Goal: Task Accomplishment & Management: Manage account settings

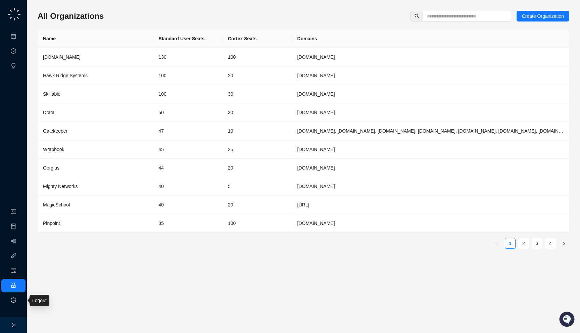
click at [18, 302] on li "Logout" at bounding box center [13, 300] width 24 height 13
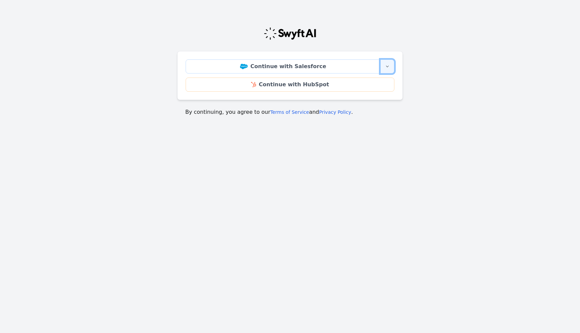
click at [388, 68] on icon "button" at bounding box center [386, 66] width 5 height 5
click at [387, 67] on icon "button" at bounding box center [386, 66] width 5 height 5
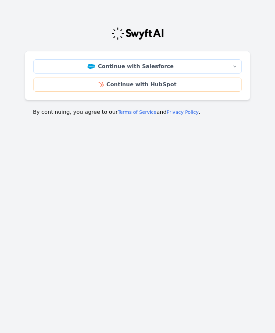
click at [262, 77] on main "Continue with Salesforce More sign-in options Continue with Salesforce Sandbox …" at bounding box center [137, 68] width 275 height 111
click at [234, 66] on icon "button" at bounding box center [235, 67] width 3 height 2
click at [242, 25] on div "Continue with Salesforce More sign-in options Continue with Salesforce Sandbox …" at bounding box center [137, 68] width 225 height 111
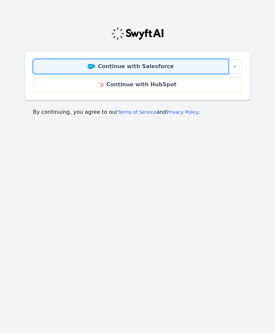
click at [185, 67] on link "Continue with Salesforce" at bounding box center [130, 66] width 195 height 14
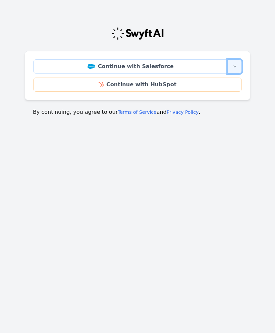
click at [236, 66] on icon "button" at bounding box center [234, 66] width 5 height 5
click at [266, 114] on main "Continue with Salesforce More sign-in options Continue with Salesforce Sandbox …" at bounding box center [137, 68] width 275 height 111
click at [269, 105] on main "Continue with Salesforce More sign-in options Continue with Salesforce Sandbox …" at bounding box center [137, 68] width 275 height 111
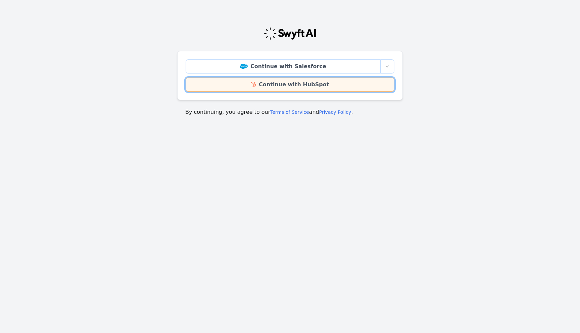
click at [301, 85] on link "Continue with HubSpot" at bounding box center [290, 85] width 209 height 14
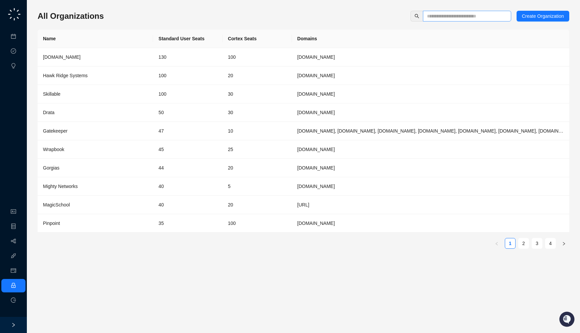
click at [448, 12] on span at bounding box center [467, 16] width 88 height 11
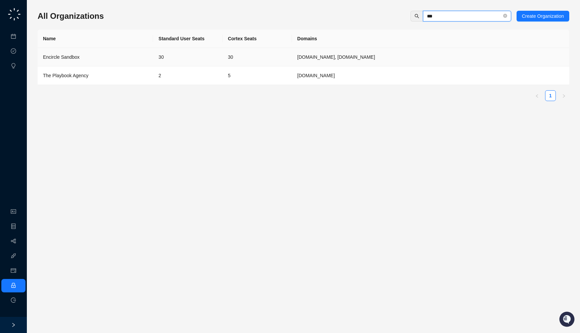
type input "***"
click at [149, 60] on td "Encircle Sandbox" at bounding box center [95, 57] width 115 height 18
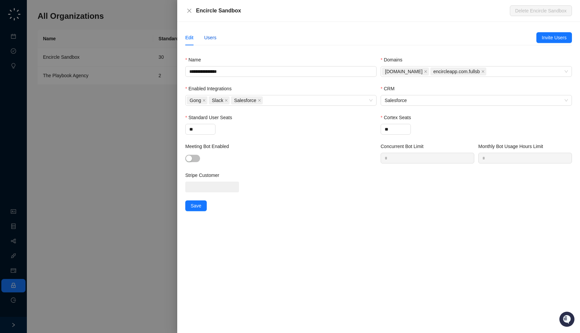
click at [216, 35] on div "Users" at bounding box center [210, 37] width 12 height 7
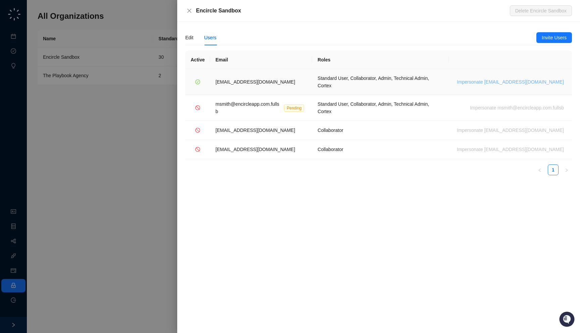
click at [504, 78] on span "Impersonate msmith@encircleapp.com" at bounding box center [510, 81] width 107 height 7
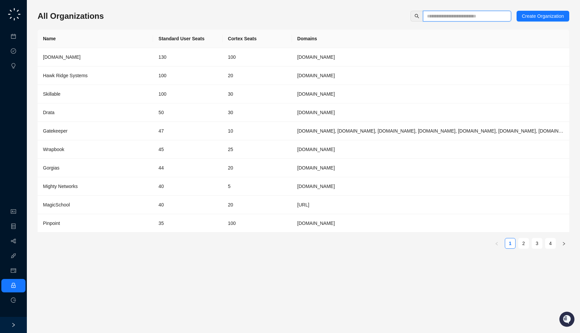
click at [444, 13] on input "text" at bounding box center [464, 15] width 75 height 7
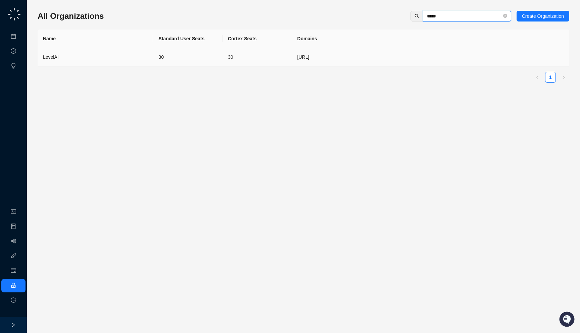
type input "*****"
click at [201, 56] on td "30" at bounding box center [187, 57] width 69 height 18
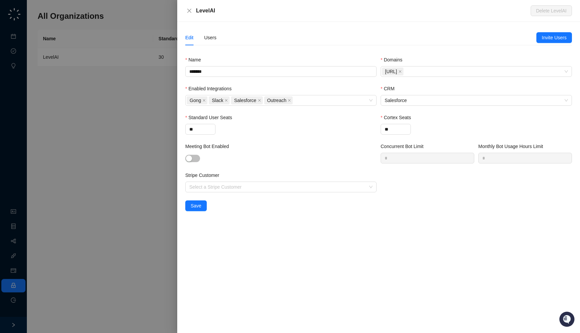
click at [131, 200] on div at bounding box center [290, 166] width 580 height 333
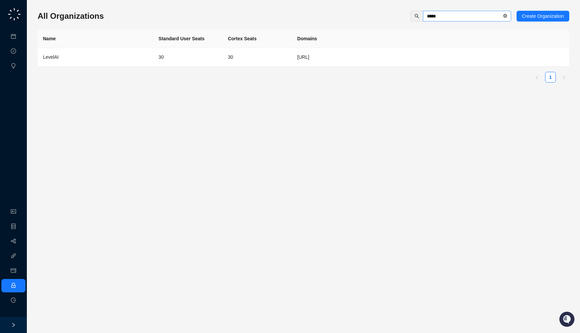
click at [504, 14] on icon "close-circle" at bounding box center [505, 16] width 4 height 4
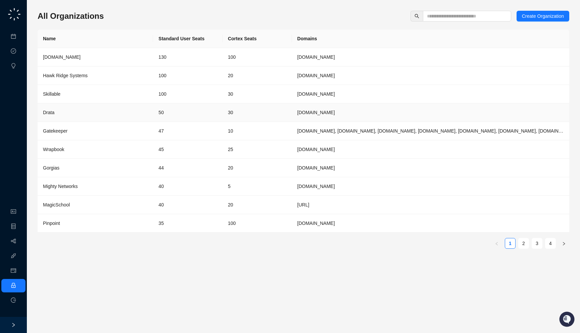
click at [299, 112] on td "[DOMAIN_NAME]" at bounding box center [430, 112] width 277 height 18
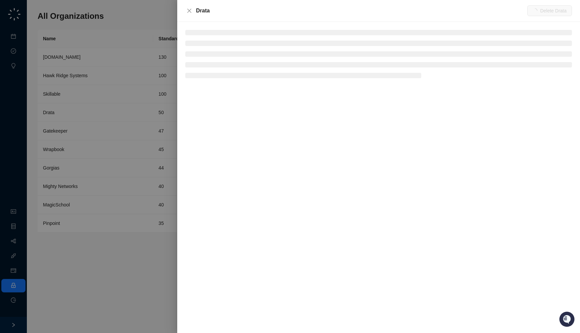
click at [75, 75] on div at bounding box center [290, 166] width 580 height 333
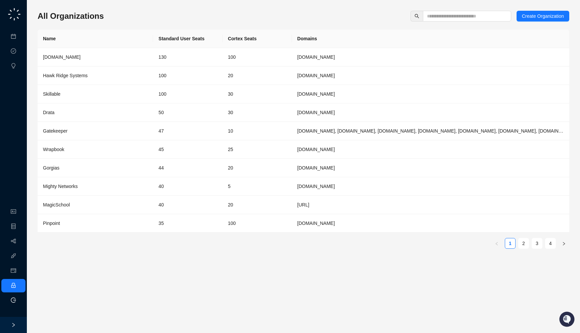
click at [11, 298] on icon "logout" at bounding box center [13, 299] width 5 height 5
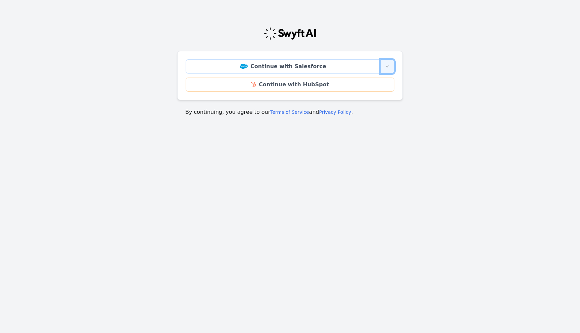
click at [389, 66] on icon "button" at bounding box center [386, 66] width 5 height 5
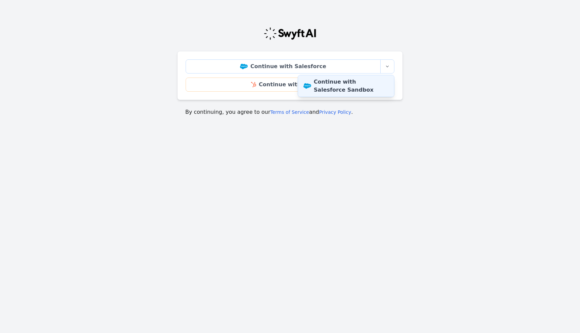
click at [352, 88] on link "Continue with Salesforce Sandbox" at bounding box center [346, 85] width 96 height 21
click at [302, 152] on body "Continue with Salesforce More sign-in options Continue with Salesforce Sandbox …" at bounding box center [290, 95] width 580 height 164
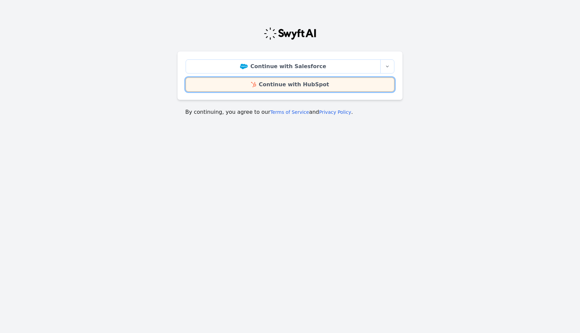
click at [291, 84] on link "Continue with HubSpot" at bounding box center [290, 85] width 209 height 14
